Goal: Complete application form: Complete application form

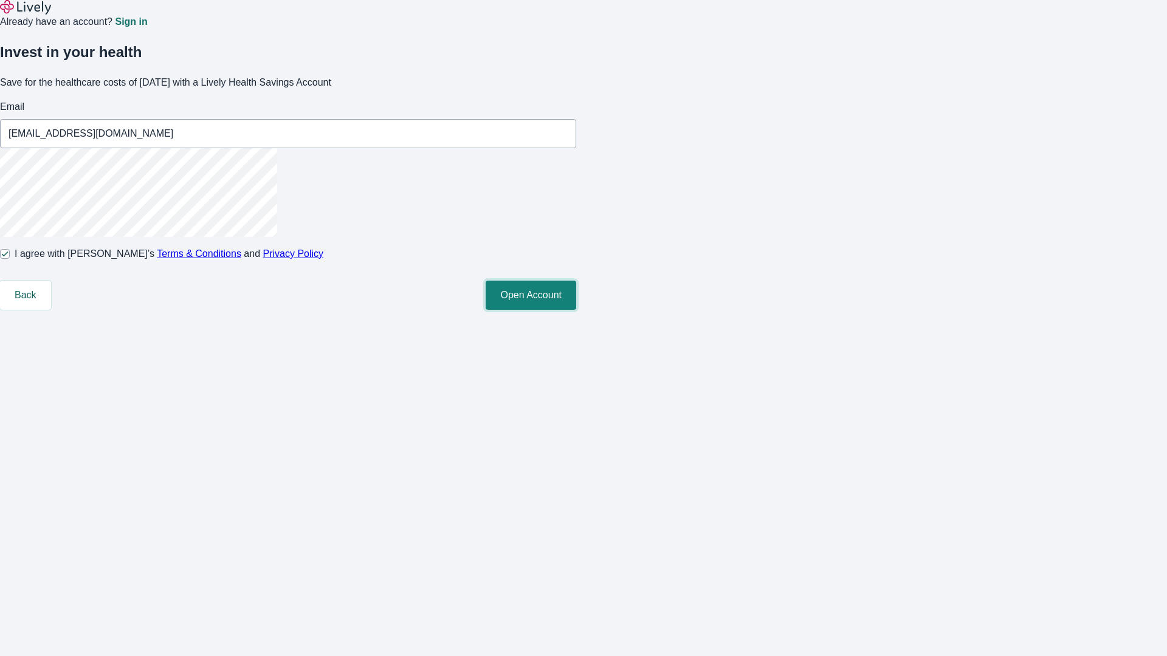
click at [576, 310] on button "Open Account" at bounding box center [531, 295] width 91 height 29
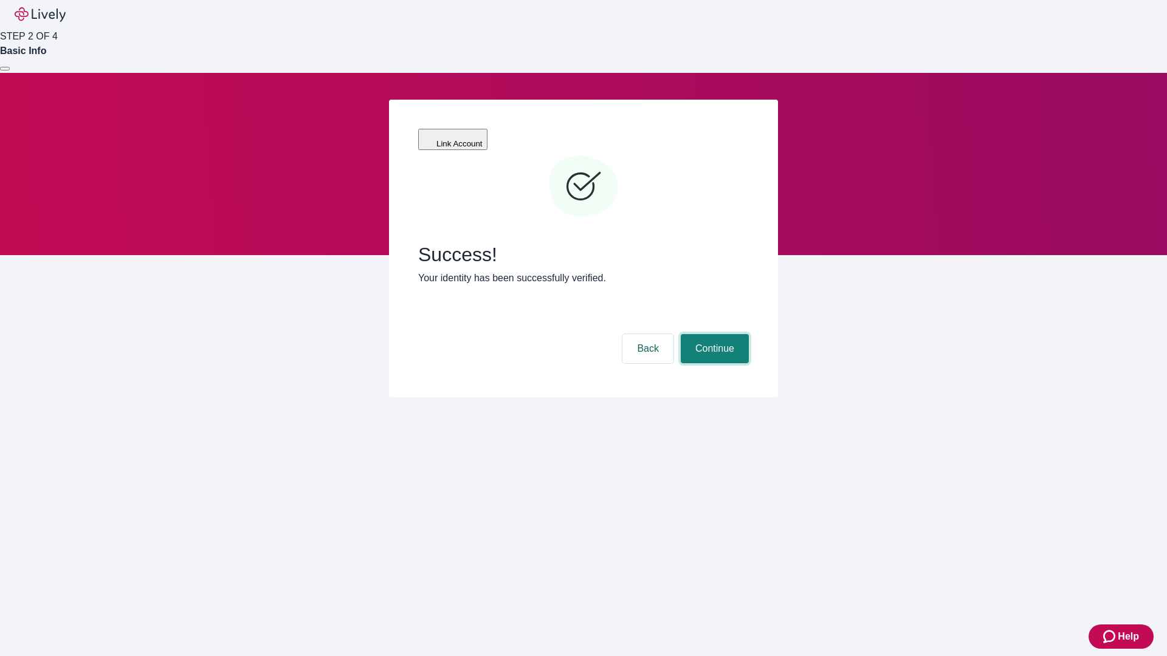
click at [713, 334] on button "Continue" at bounding box center [715, 348] width 68 height 29
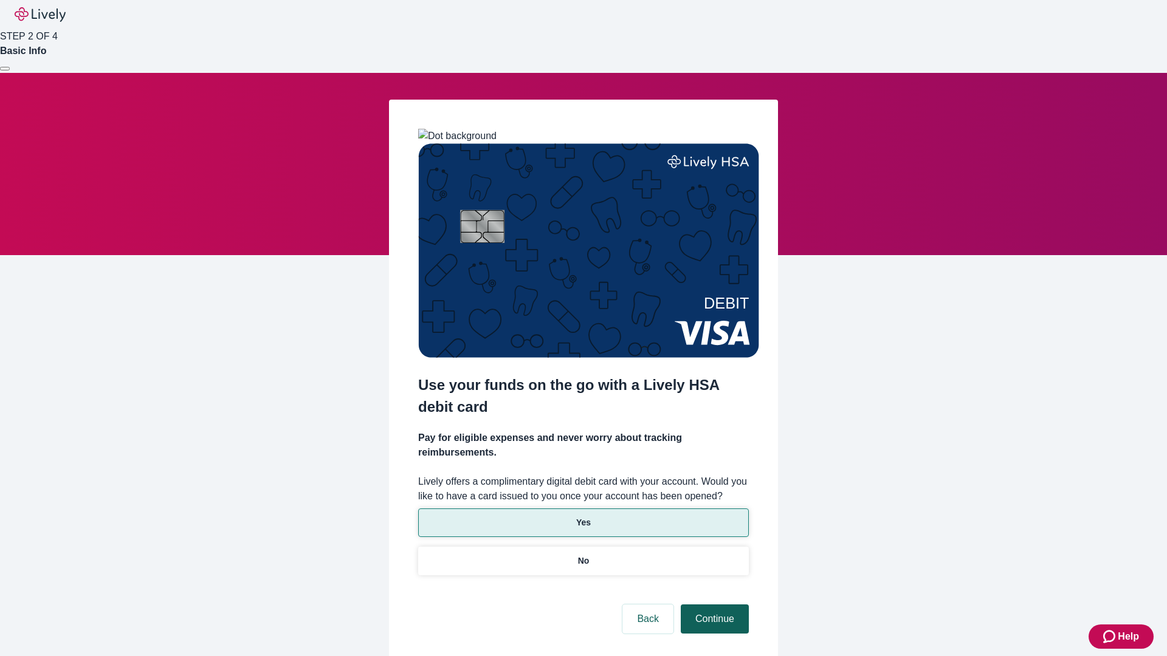
click at [583, 517] on p "Yes" at bounding box center [583, 523] width 15 height 13
click at [713, 605] on button "Continue" at bounding box center [715, 619] width 68 height 29
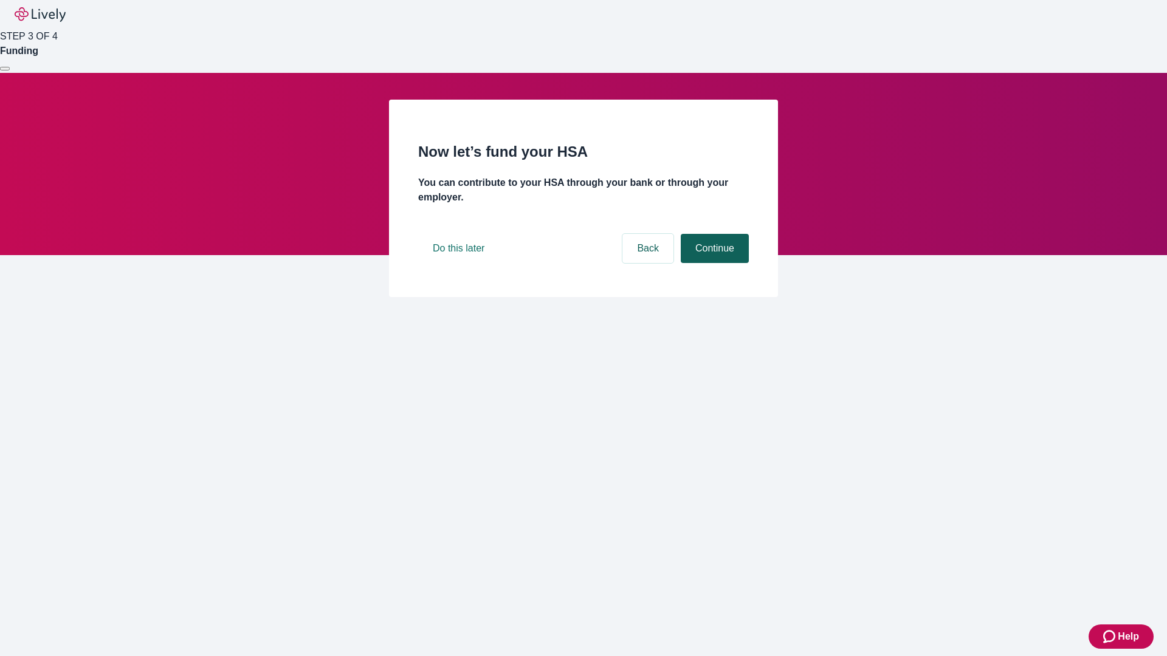
click at [713, 263] on button "Continue" at bounding box center [715, 248] width 68 height 29
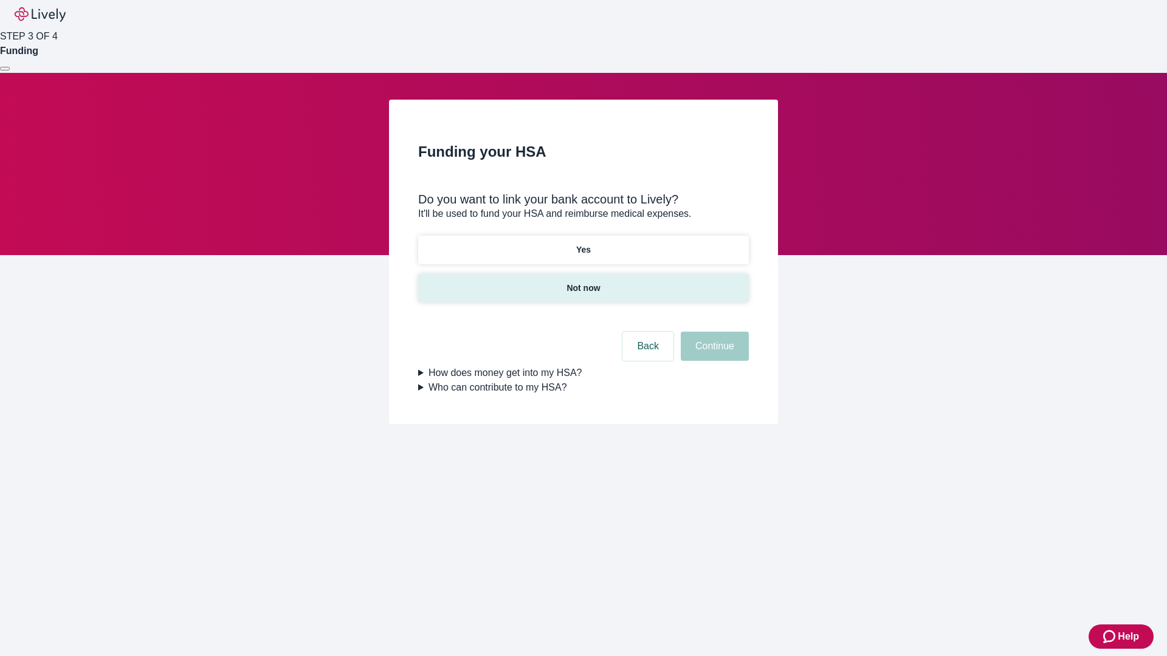
click at [583, 282] on p "Not now" at bounding box center [583, 288] width 33 height 13
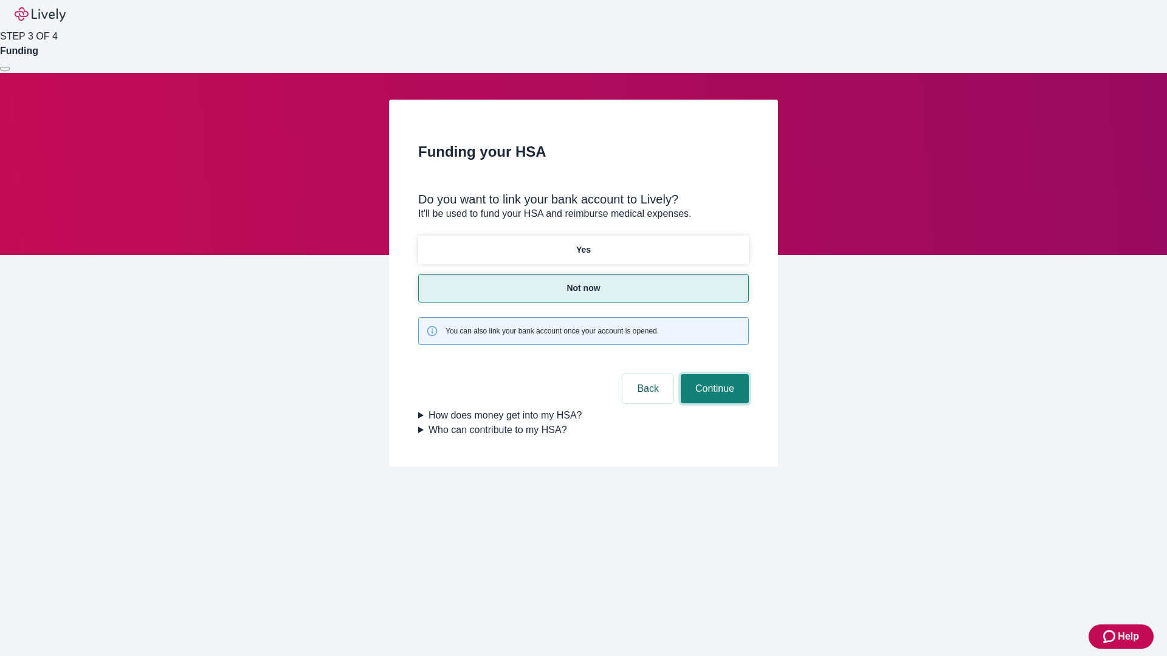
click at [713, 374] on button "Continue" at bounding box center [715, 388] width 68 height 29
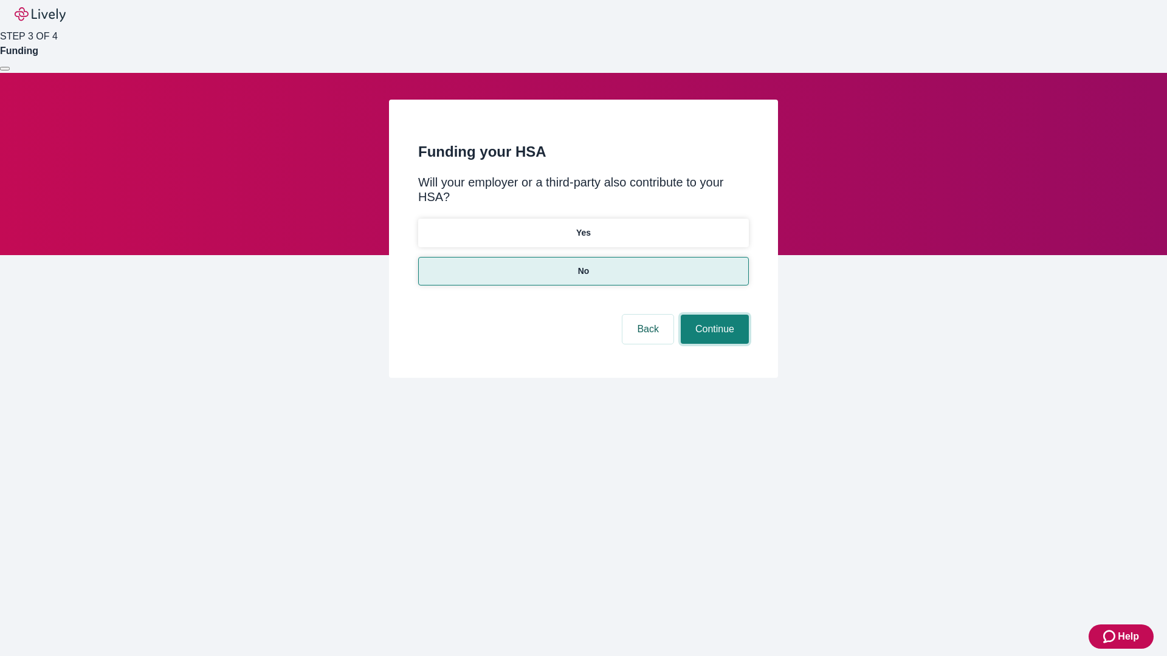
click at [713, 315] on button "Continue" at bounding box center [715, 329] width 68 height 29
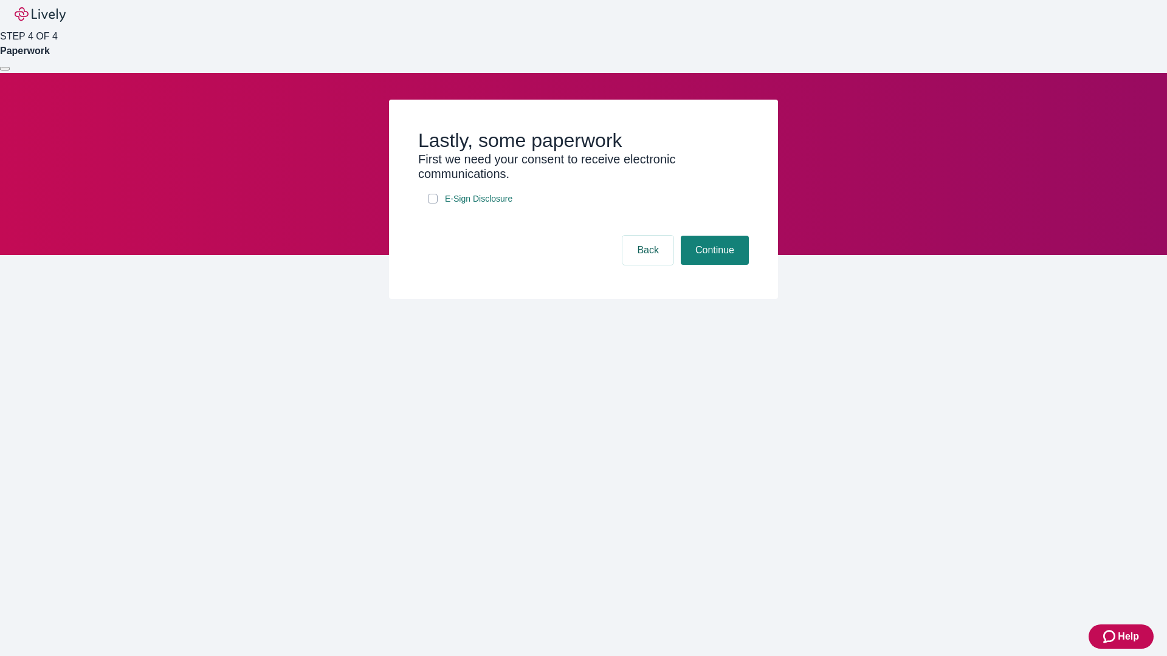
click at [433, 204] on input "E-Sign Disclosure" at bounding box center [433, 199] width 10 height 10
checkbox input "true"
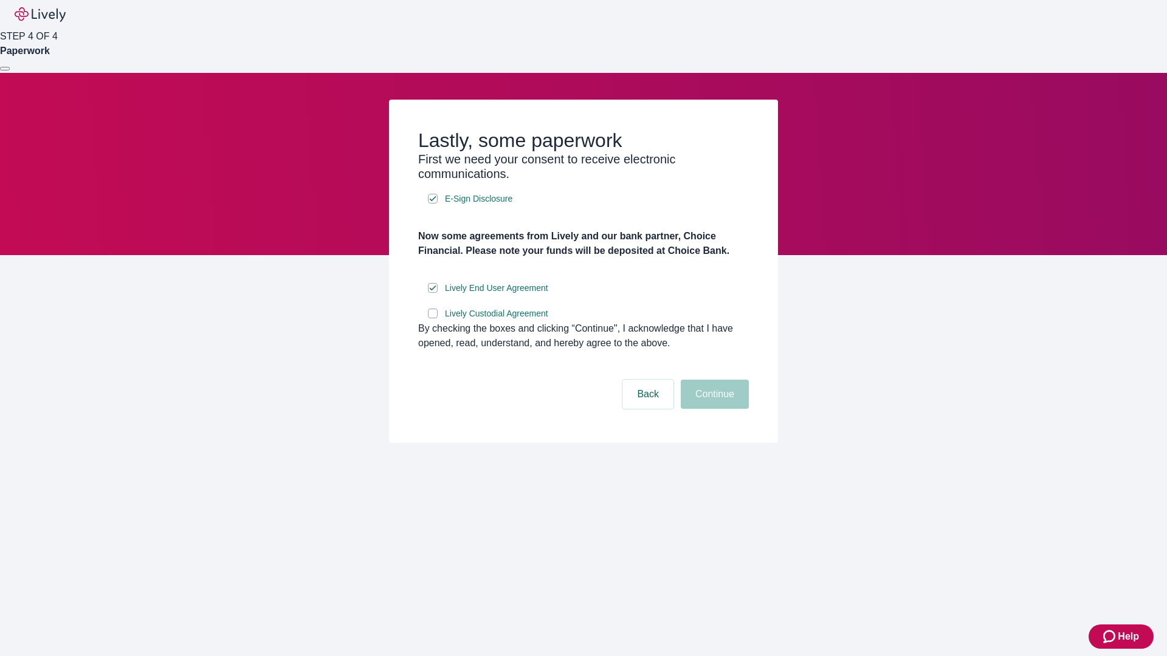
click at [433, 319] on input "Lively Custodial Agreement" at bounding box center [433, 314] width 10 height 10
checkbox input "true"
click at [713, 409] on button "Continue" at bounding box center [715, 394] width 68 height 29
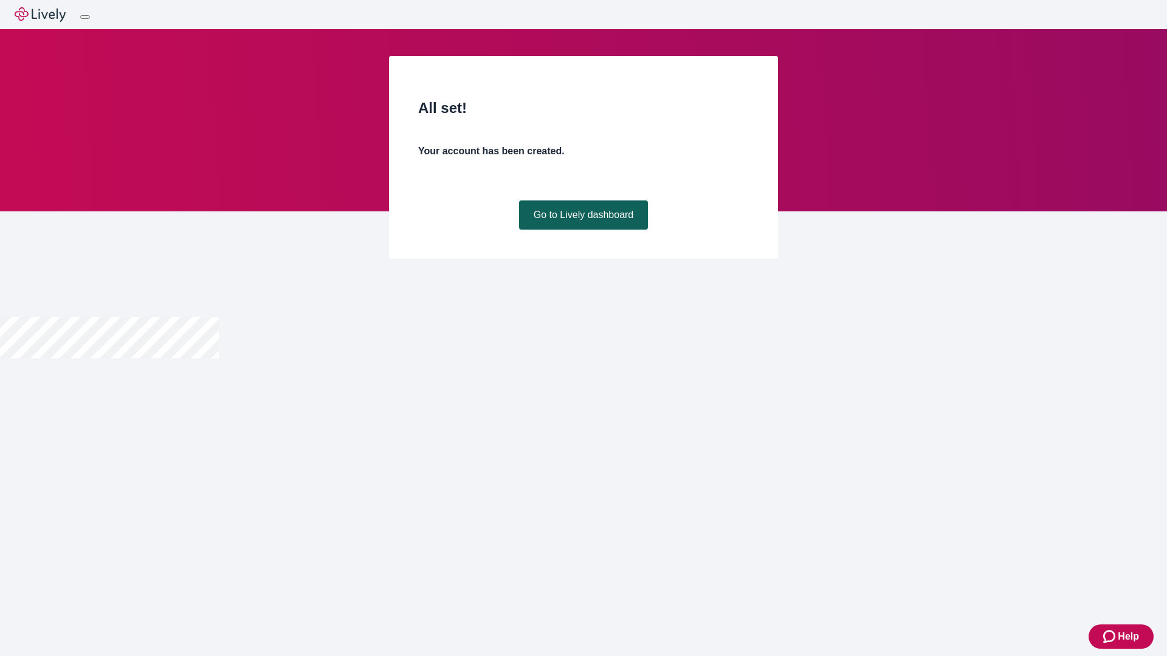
click at [583, 230] on link "Go to Lively dashboard" at bounding box center [583, 215] width 129 height 29
